Goal: Contribute content: Contribute content

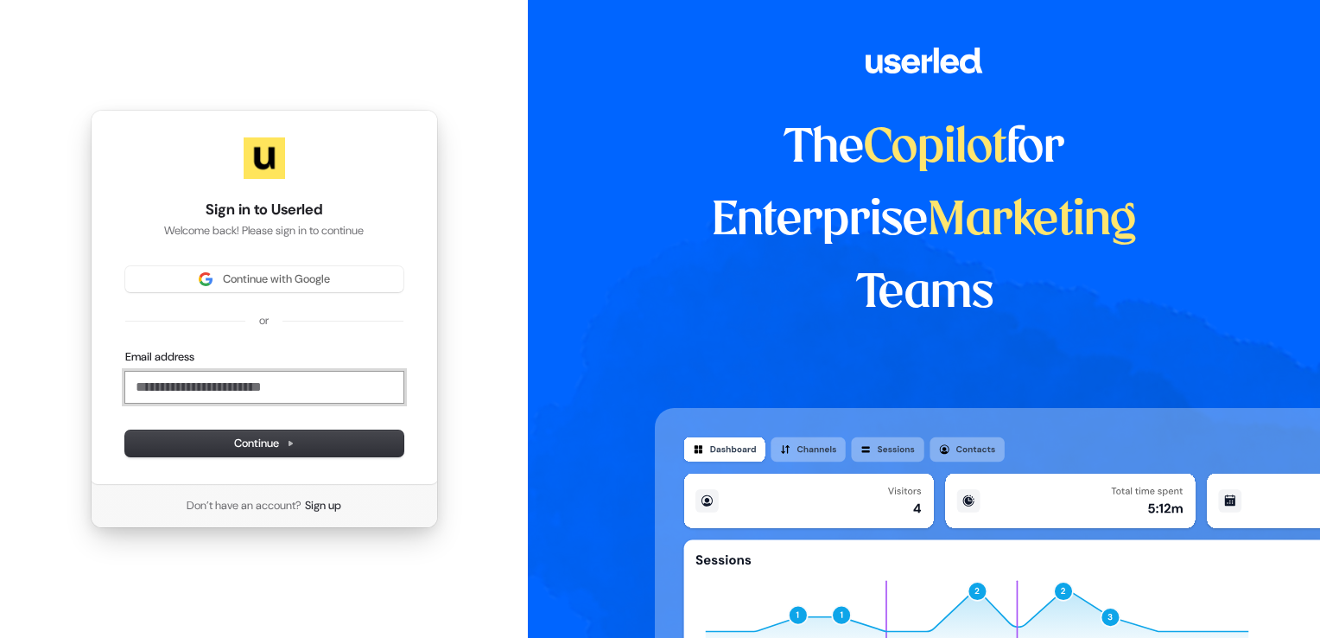
click at [241, 392] on input "Email address" at bounding box center [264, 387] width 278 height 31
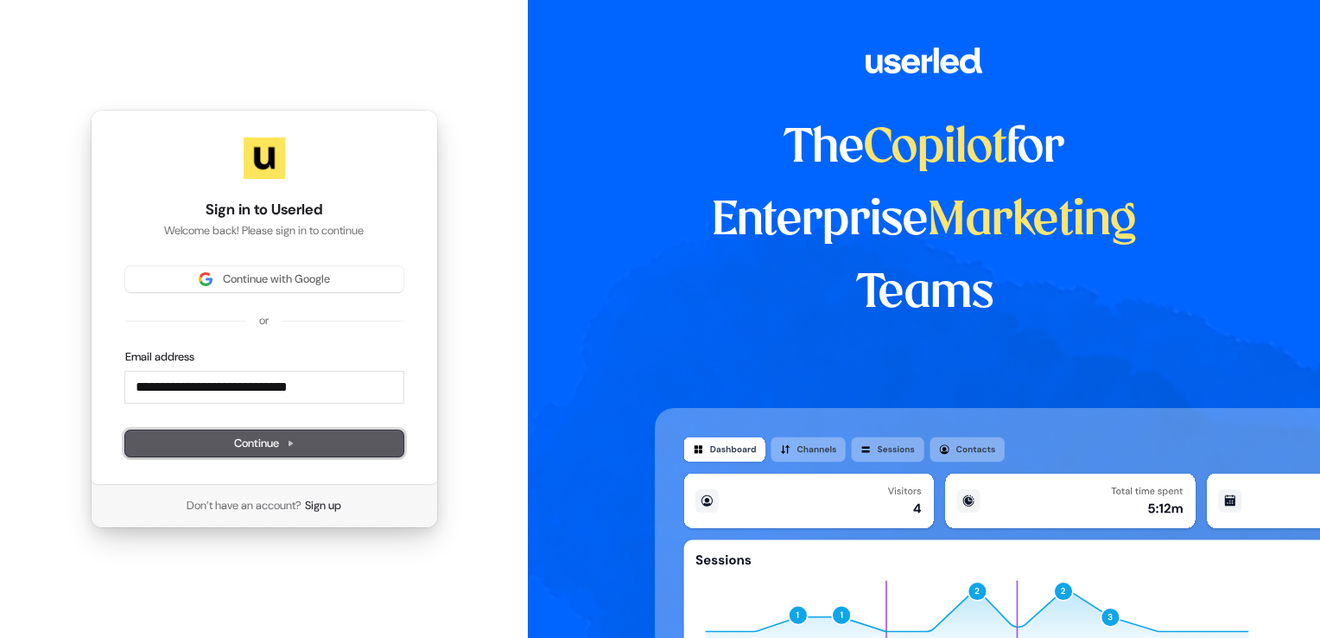
click at [235, 448] on span "Continue" at bounding box center [264, 444] width 60 height 16
type input "**********"
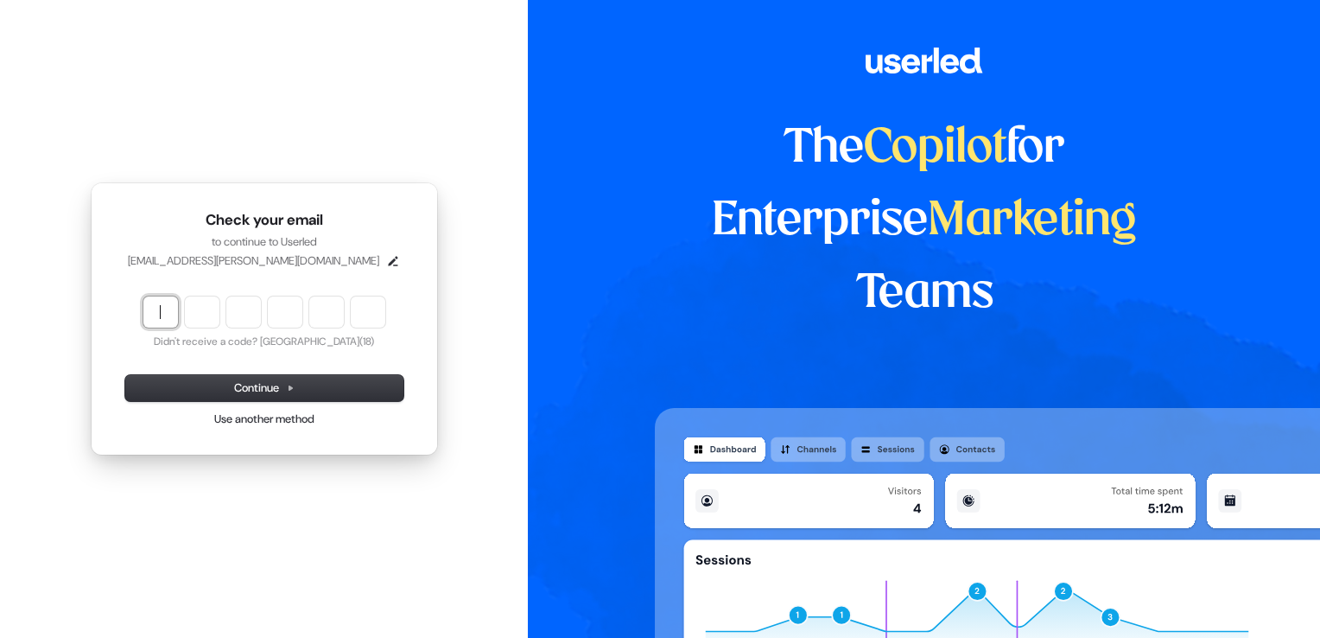
click at [167, 315] on input "Enter verification code" at bounding box center [281, 311] width 277 height 31
paste input "******"
type input "******"
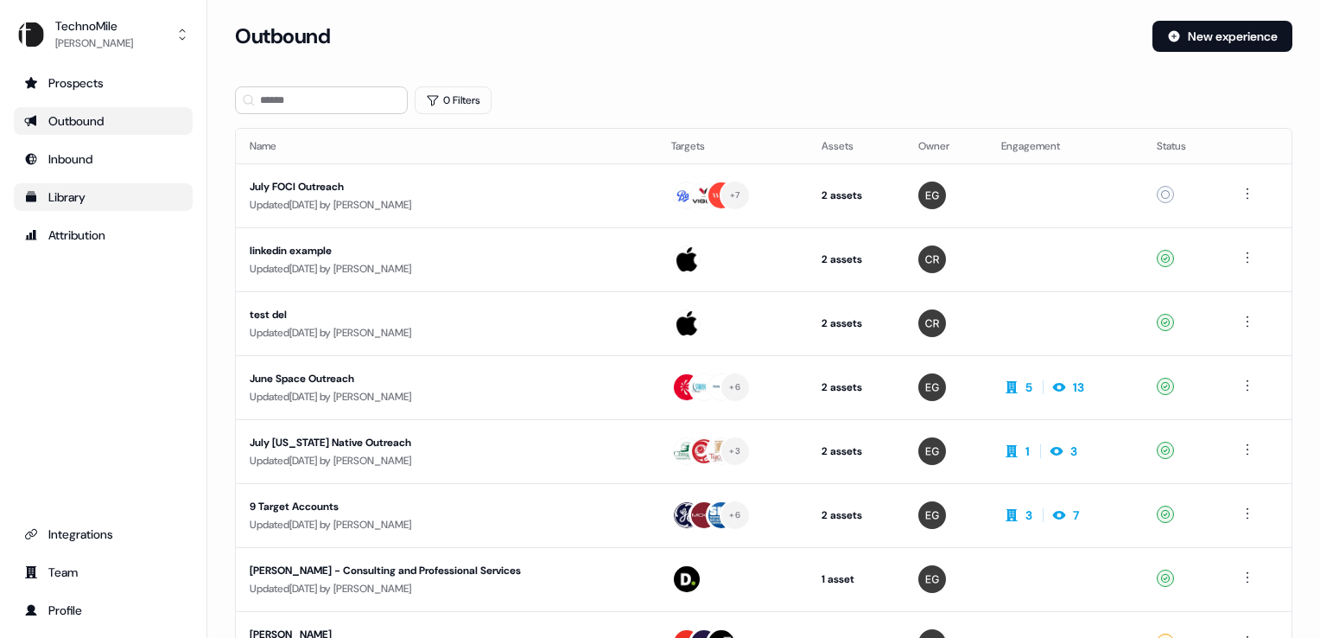
click at [88, 200] on div "Library" at bounding box center [103, 196] width 158 height 17
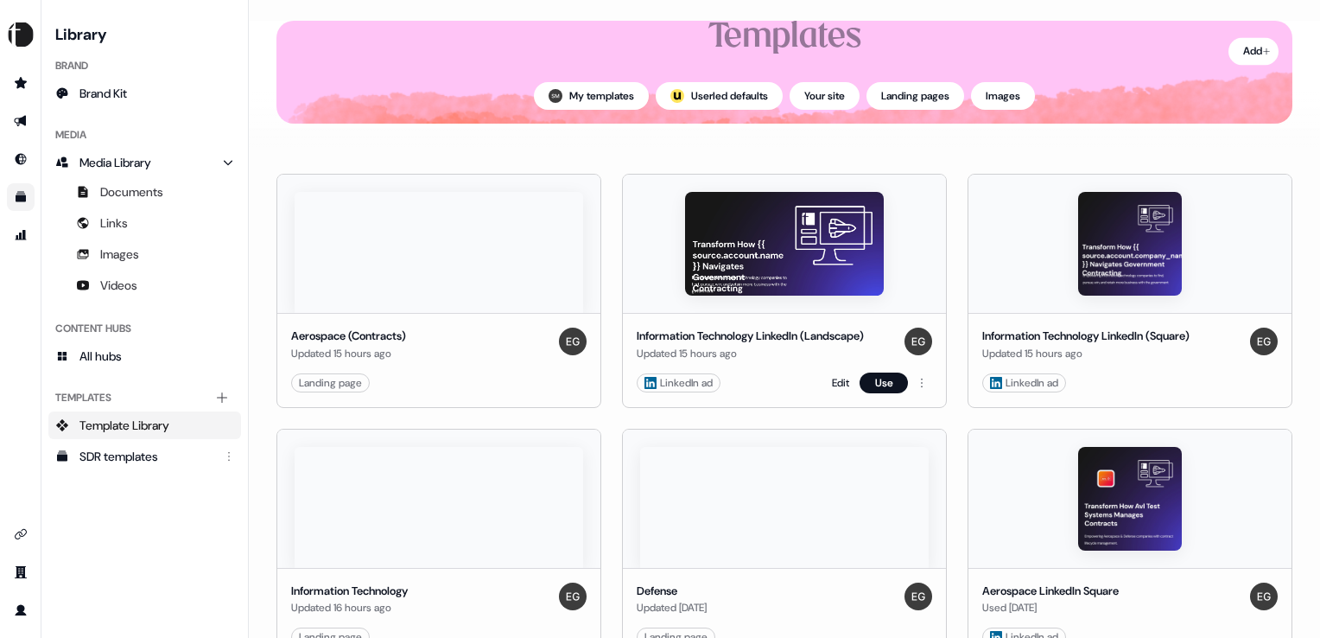
scroll to position [173, 0]
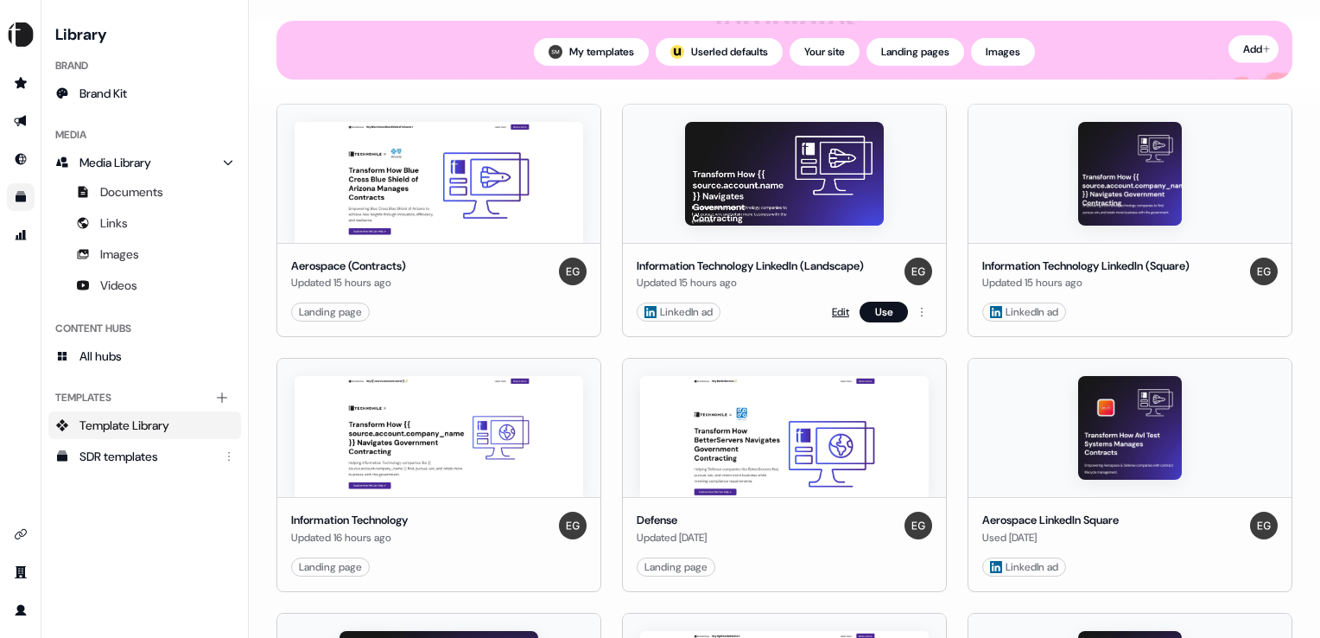
click at [837, 309] on link "Edit" at bounding box center [840, 311] width 17 height 17
click at [1180, 310] on link "Edit" at bounding box center [1186, 311] width 17 height 17
click at [488, 569] on link "Edit" at bounding box center [495, 566] width 17 height 17
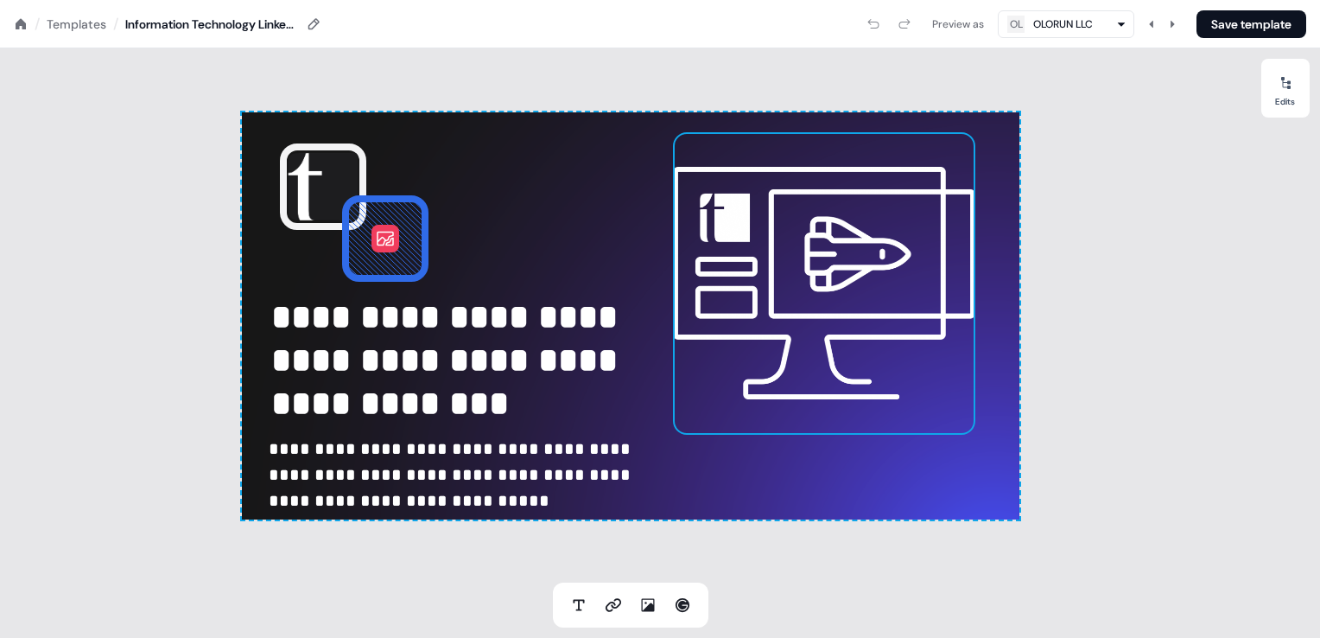
click at [760, 264] on img at bounding box center [824, 283] width 302 height 302
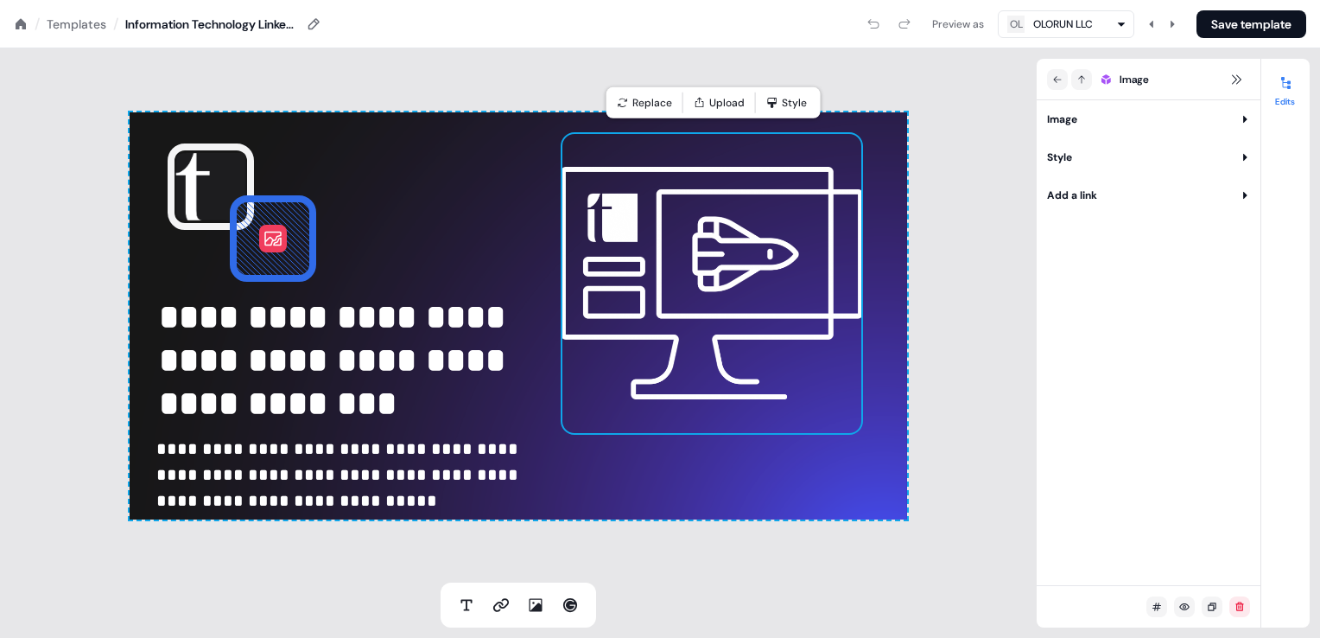
click at [1132, 81] on span "Image" at bounding box center [1134, 79] width 29 height 17
click at [729, 107] on button "Upload" at bounding box center [719, 103] width 65 height 24
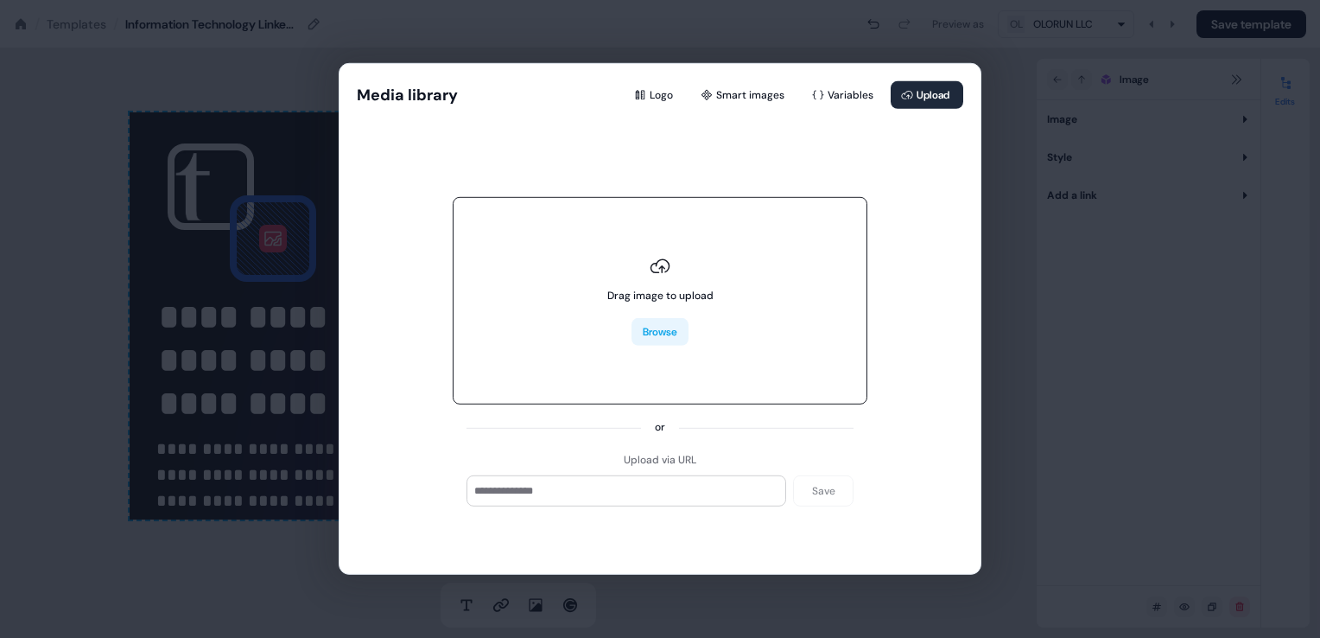
click at [658, 320] on button "Browse" at bounding box center [660, 332] width 57 height 28
type input "**********"
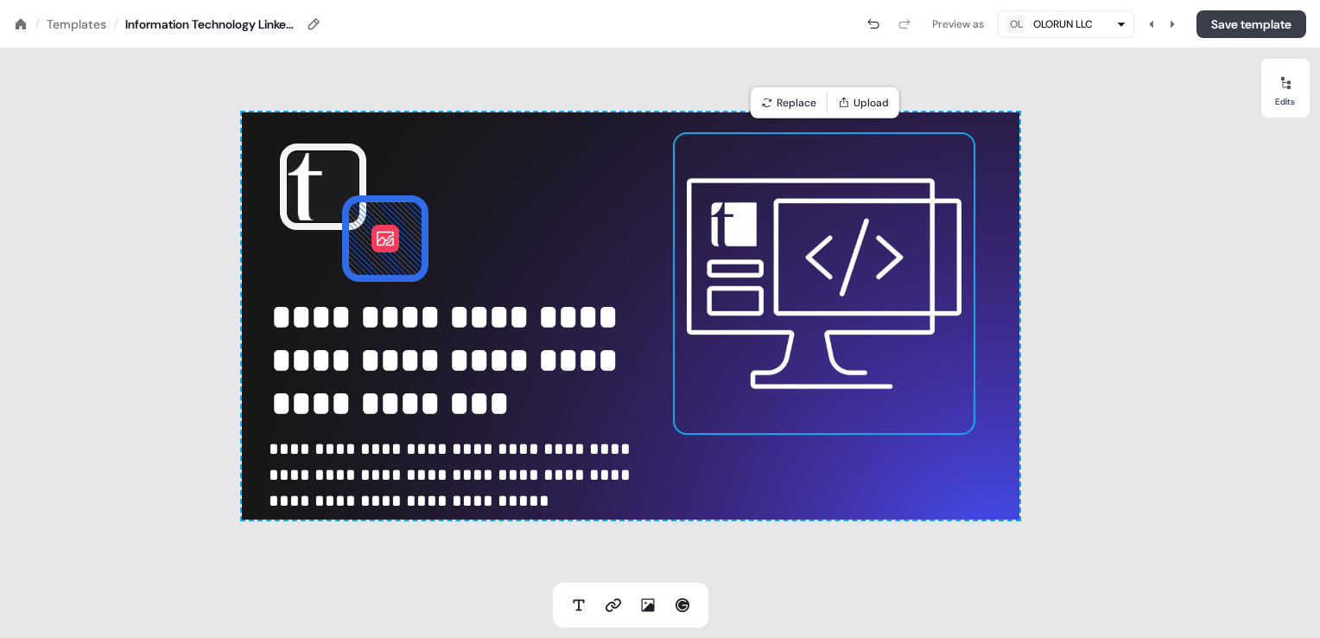
click at [1230, 19] on button "Save template" at bounding box center [1252, 24] width 110 height 28
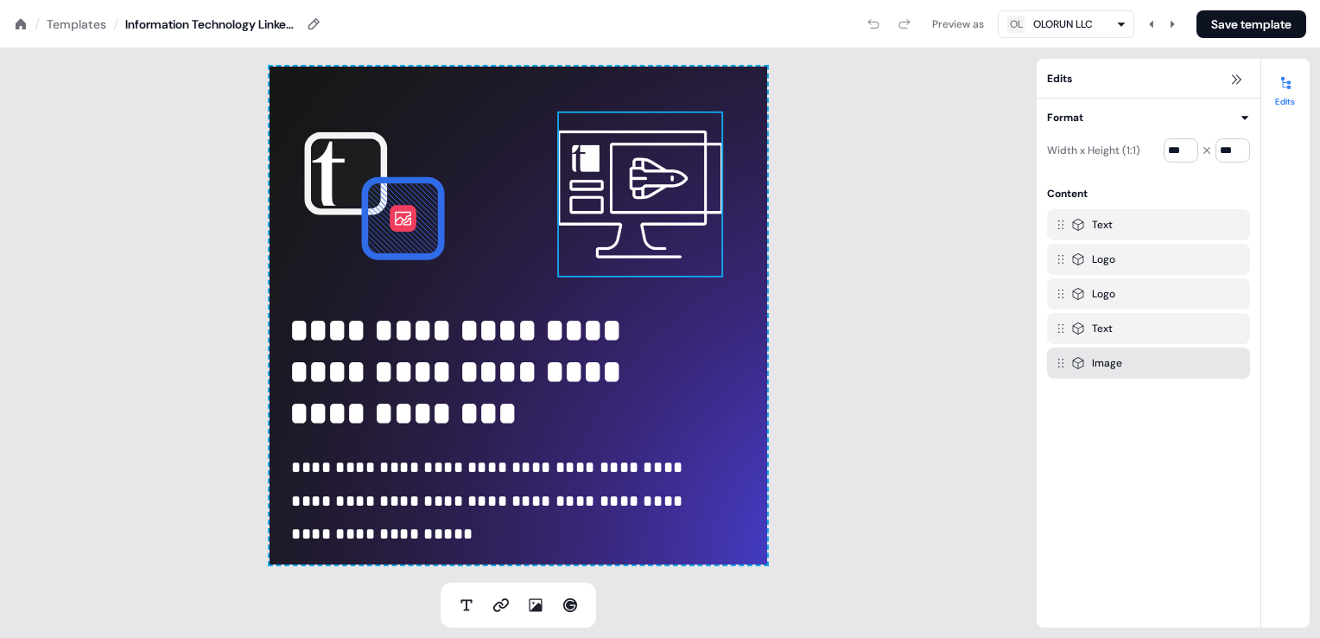
click at [607, 177] on img at bounding box center [640, 194] width 166 height 166
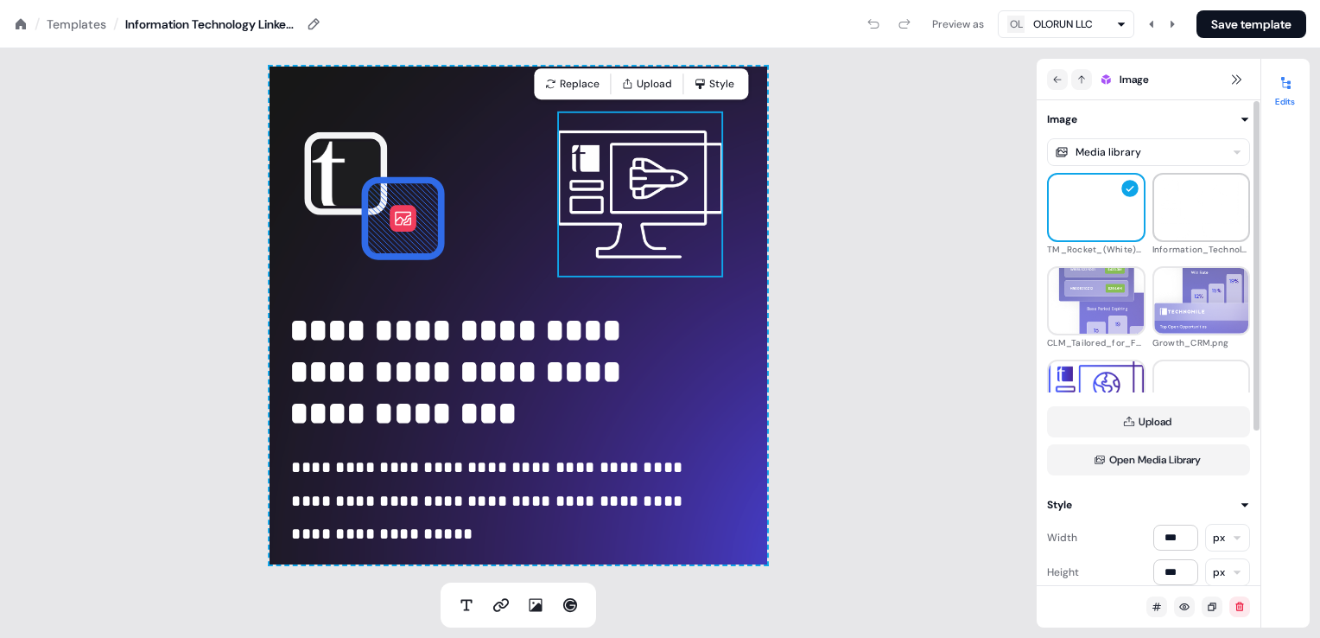
click at [1180, 214] on img at bounding box center [1201, 208] width 95 height 105
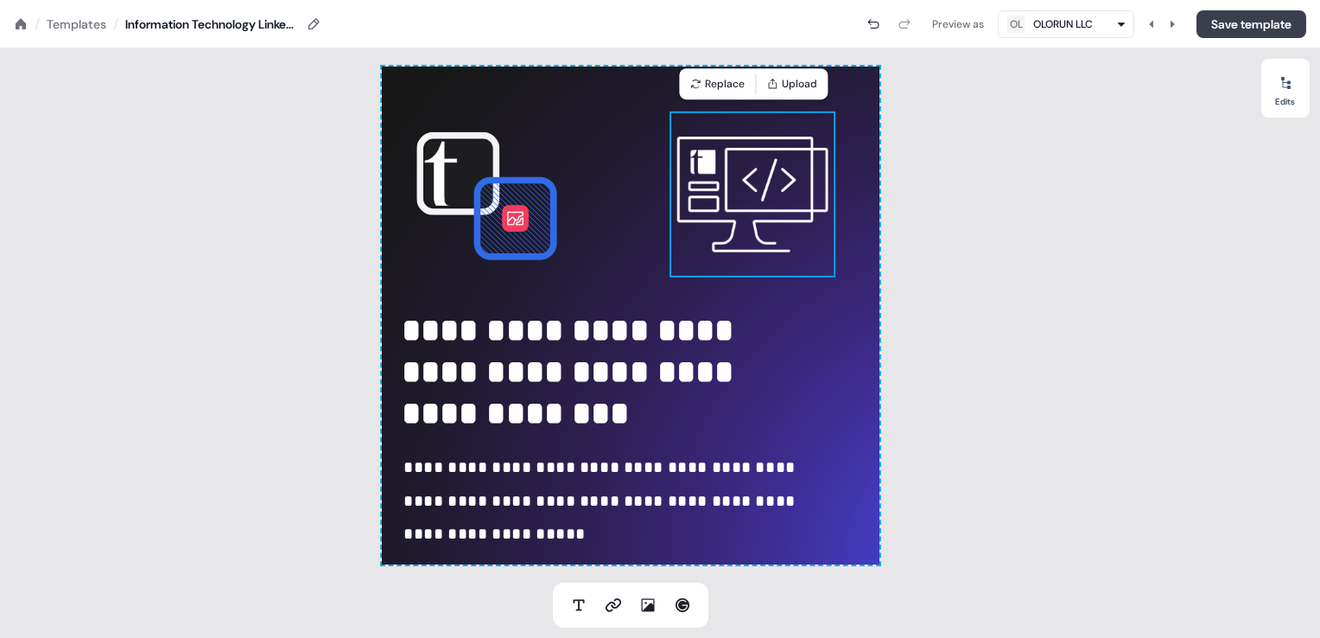
click at [1224, 25] on button "Save template" at bounding box center [1252, 24] width 110 height 28
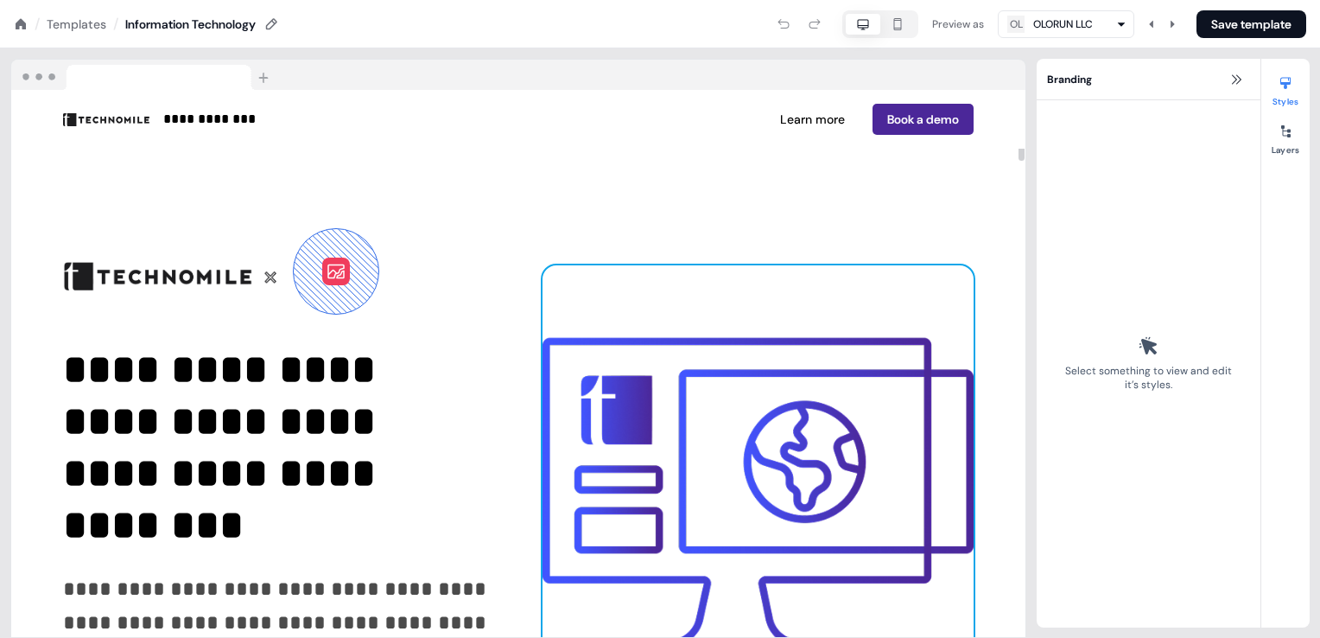
click at [754, 416] on img at bounding box center [758, 502] width 431 height 475
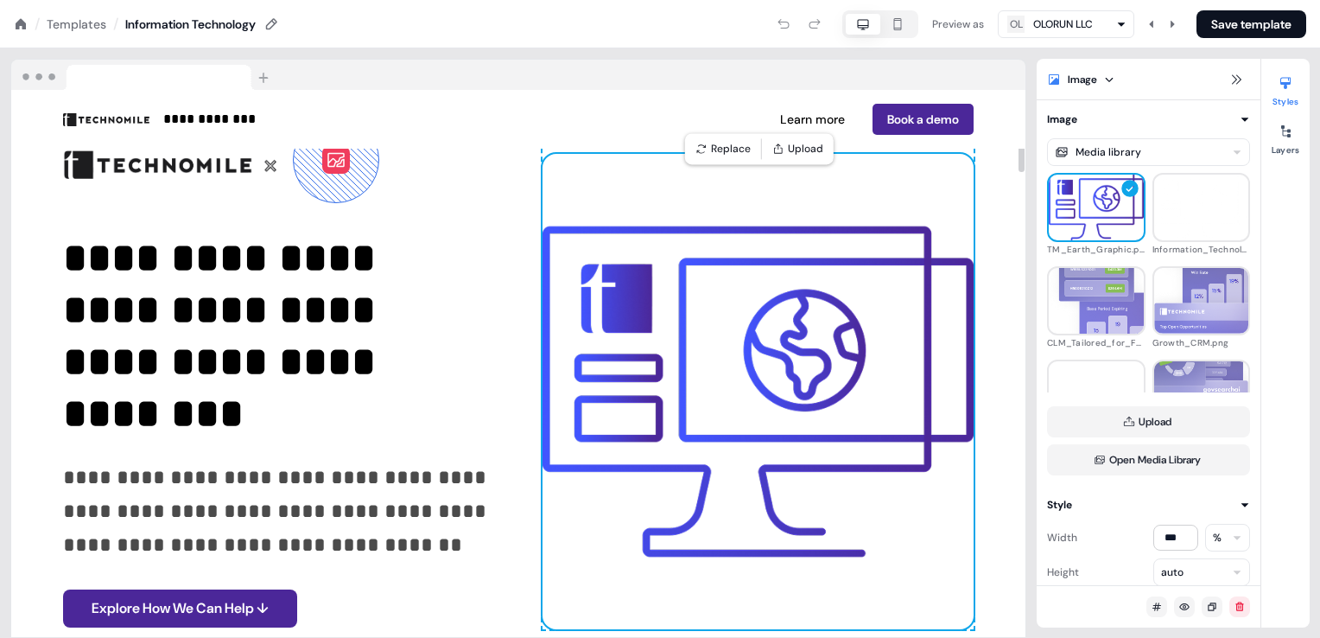
scroll to position [86, 0]
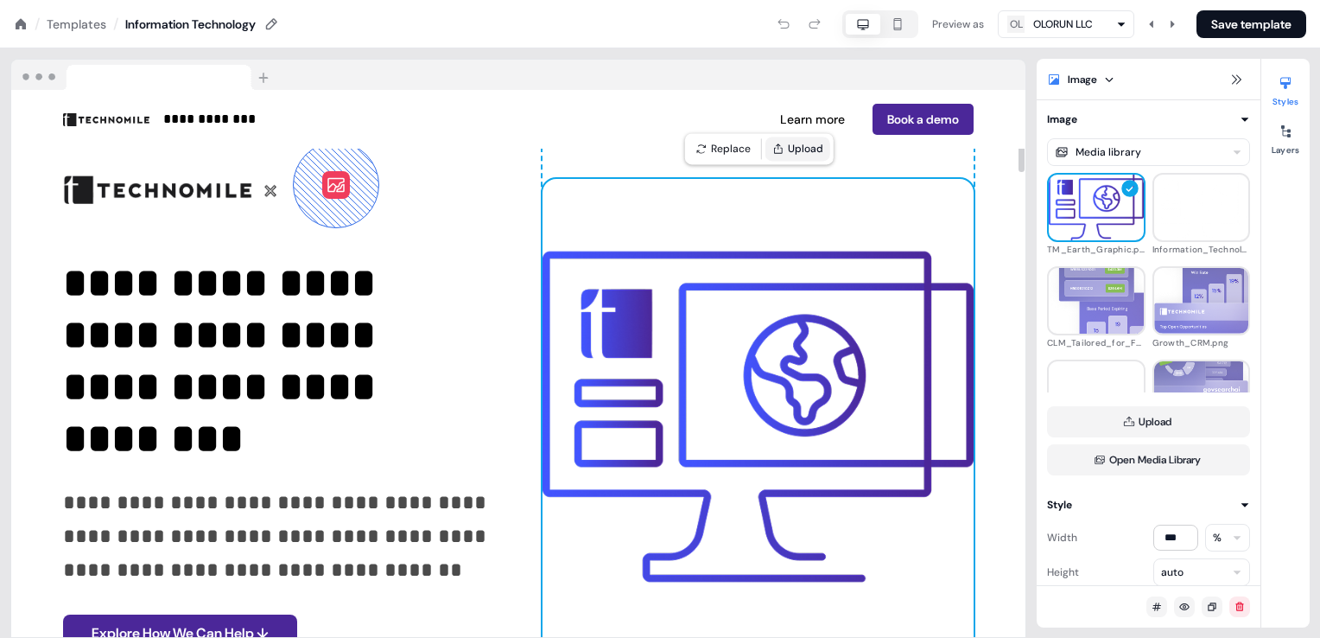
click at [787, 143] on button "Upload" at bounding box center [798, 149] width 65 height 24
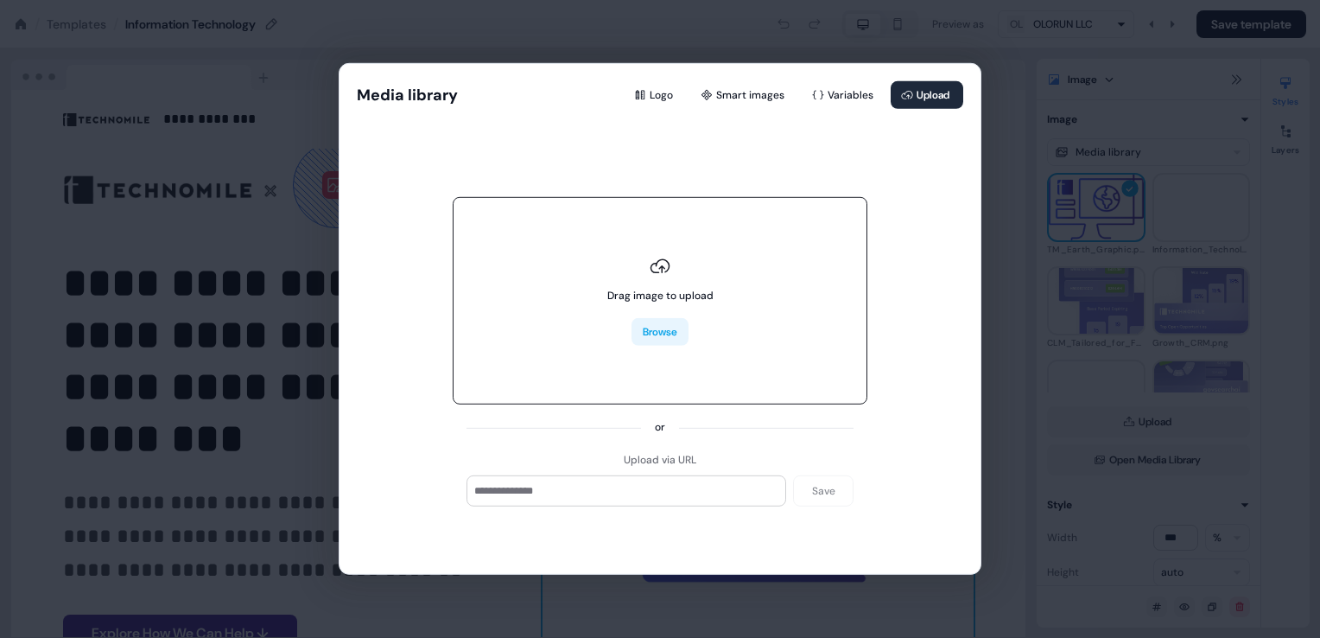
click at [664, 334] on button "Browse" at bounding box center [660, 332] width 57 height 28
type input "**********"
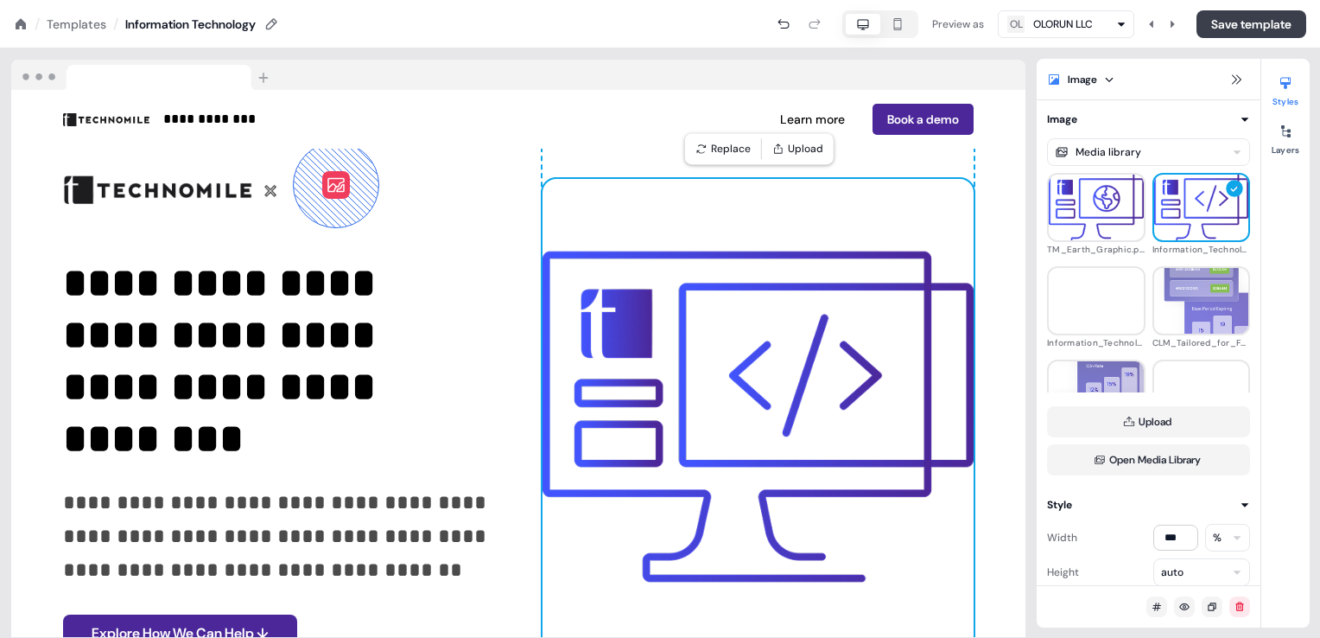
click at [1203, 26] on button "Save template" at bounding box center [1252, 24] width 110 height 28
click at [1224, 25] on button "Save template" at bounding box center [1252, 24] width 110 height 28
